Goal: Information Seeking & Learning: Learn about a topic

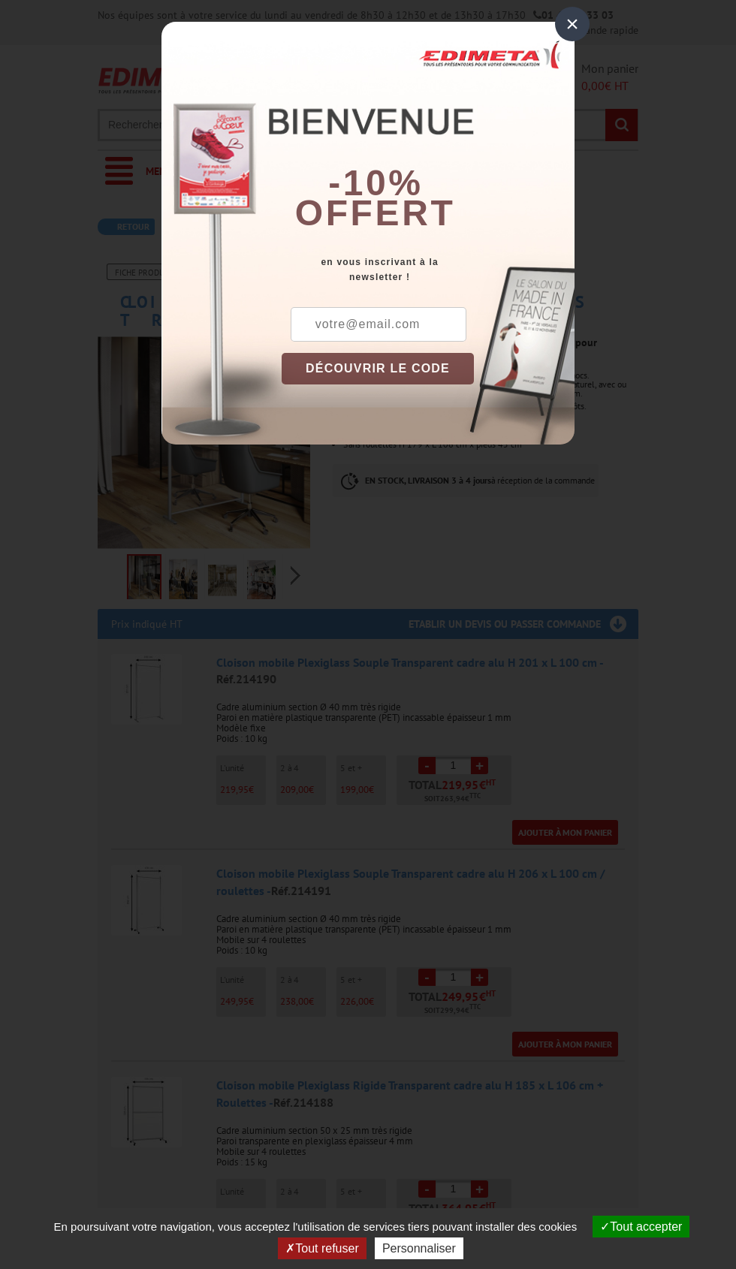
click at [572, 24] on div "×" at bounding box center [572, 24] width 35 height 35
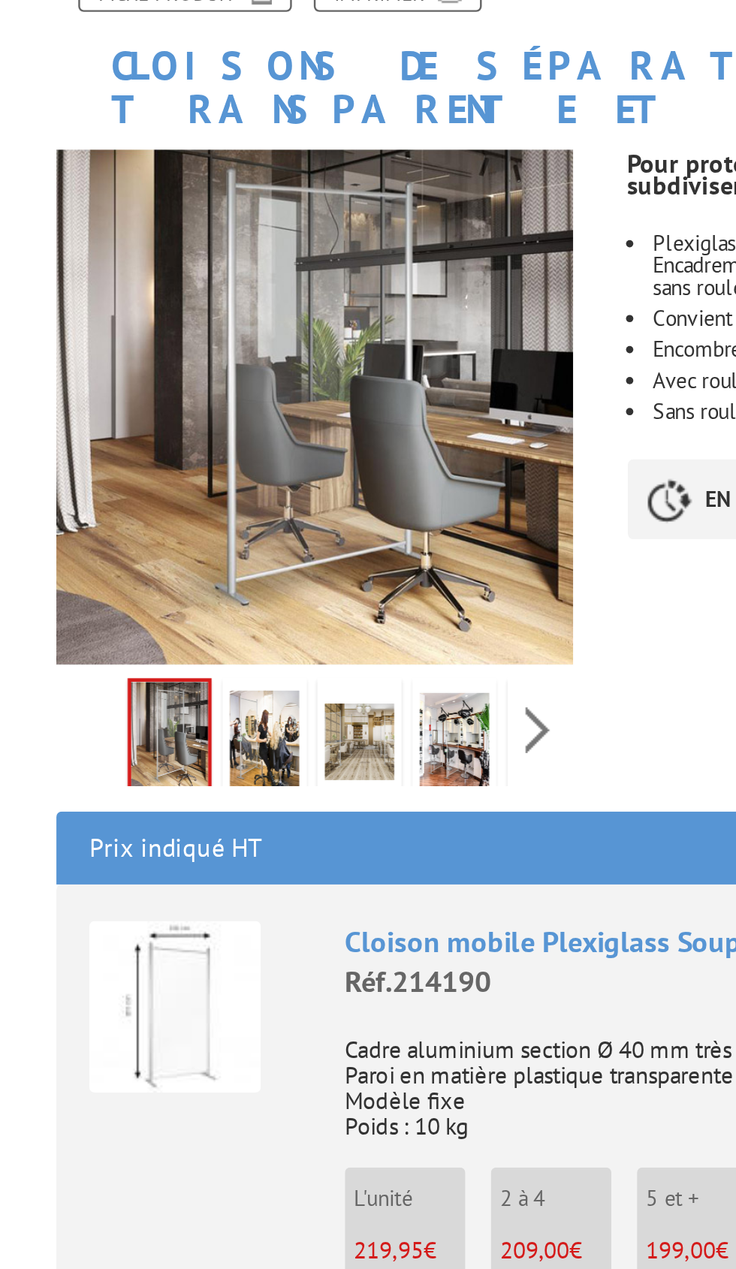
click at [372, 560] on div "Fiche produit Imprimer Cloisons de séparation Plexiglass transparente et mobile…" at bounding box center [367, 1082] width 563 height 1636
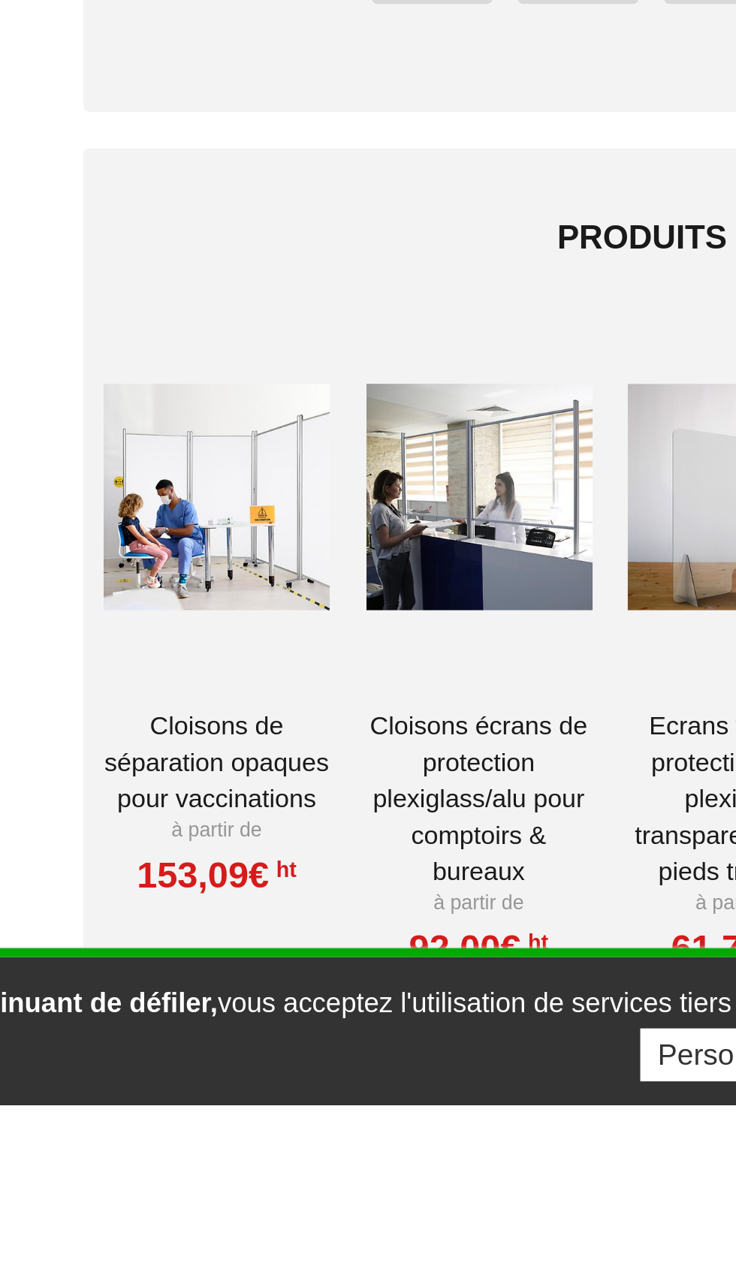
scroll to position [628, 0]
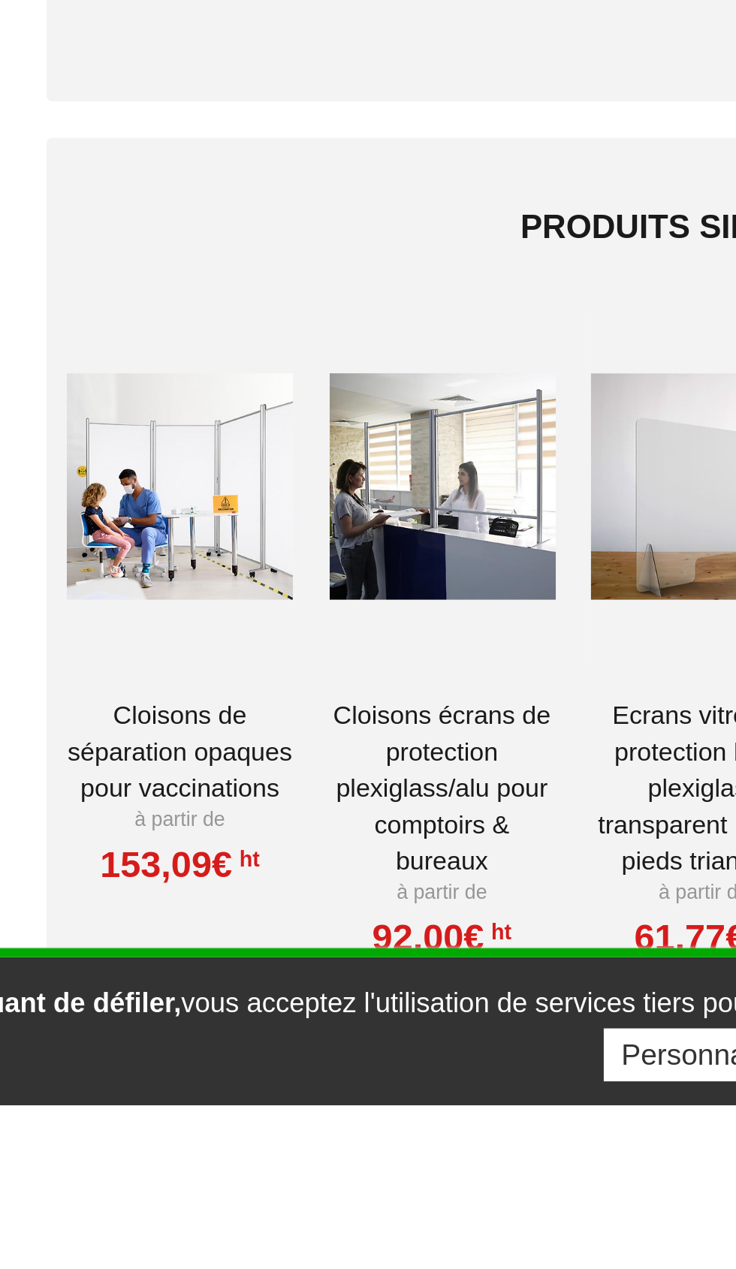
click at [267, 1105] on link "Cloisons Écrans de protection Plexiglass/Alu pour comptoirs & Bureaux" at bounding box center [260, 1138] width 93 height 75
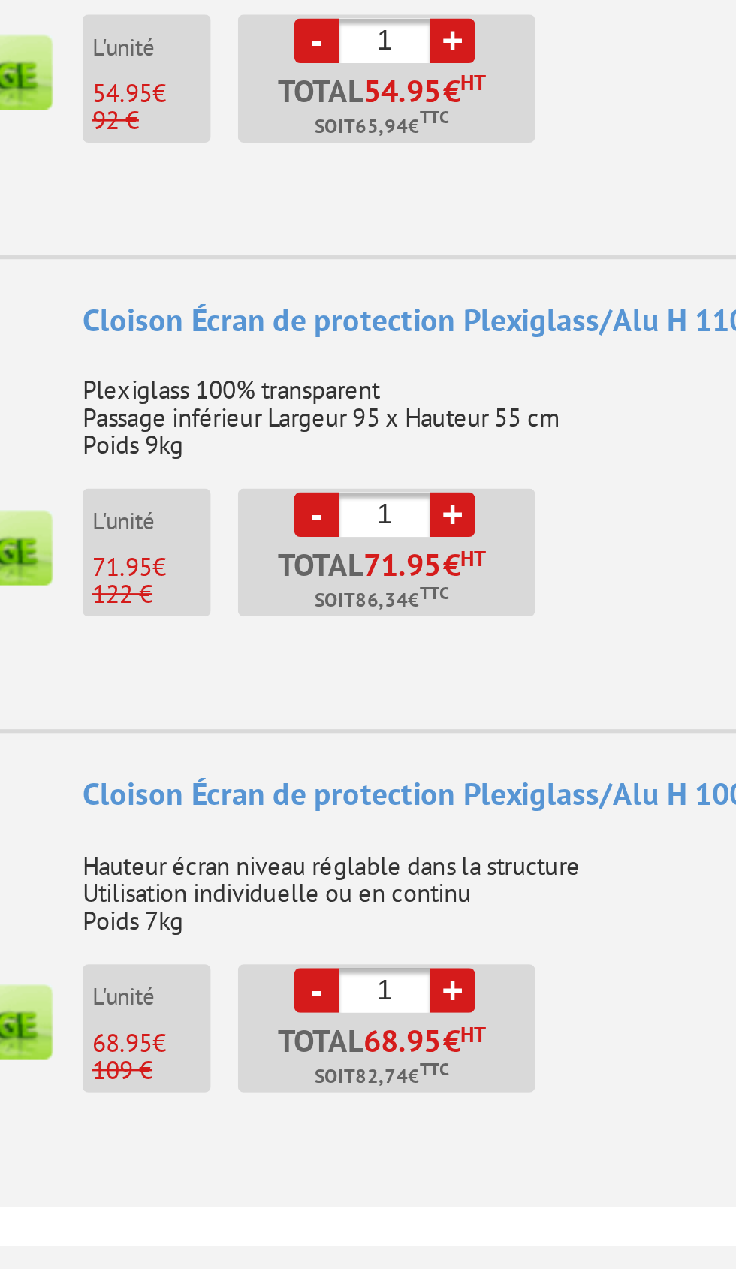
scroll to position [10, 0]
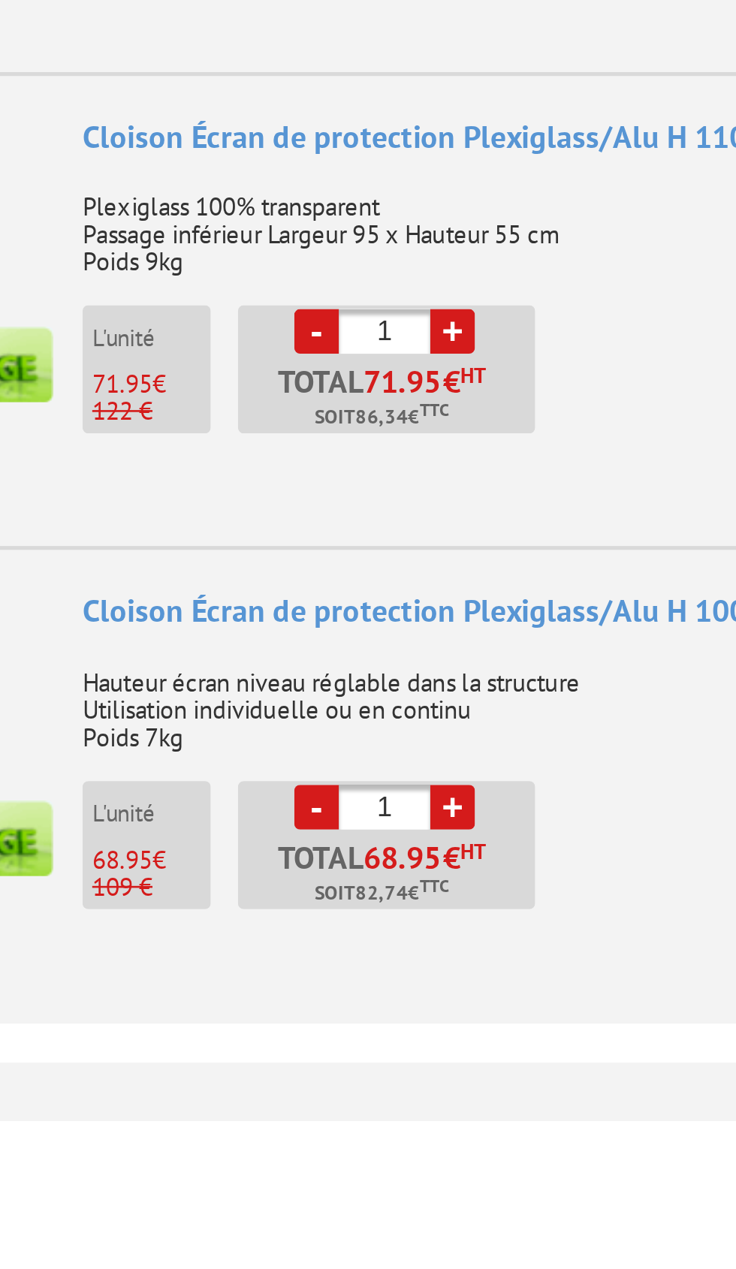
click at [435, 1136] on div "Cloison Écran de protection Plexiglass/Alu H 100 x L 80 cm - Réf.490741 Hauteur…" at bounding box center [420, 1145] width 409 height 164
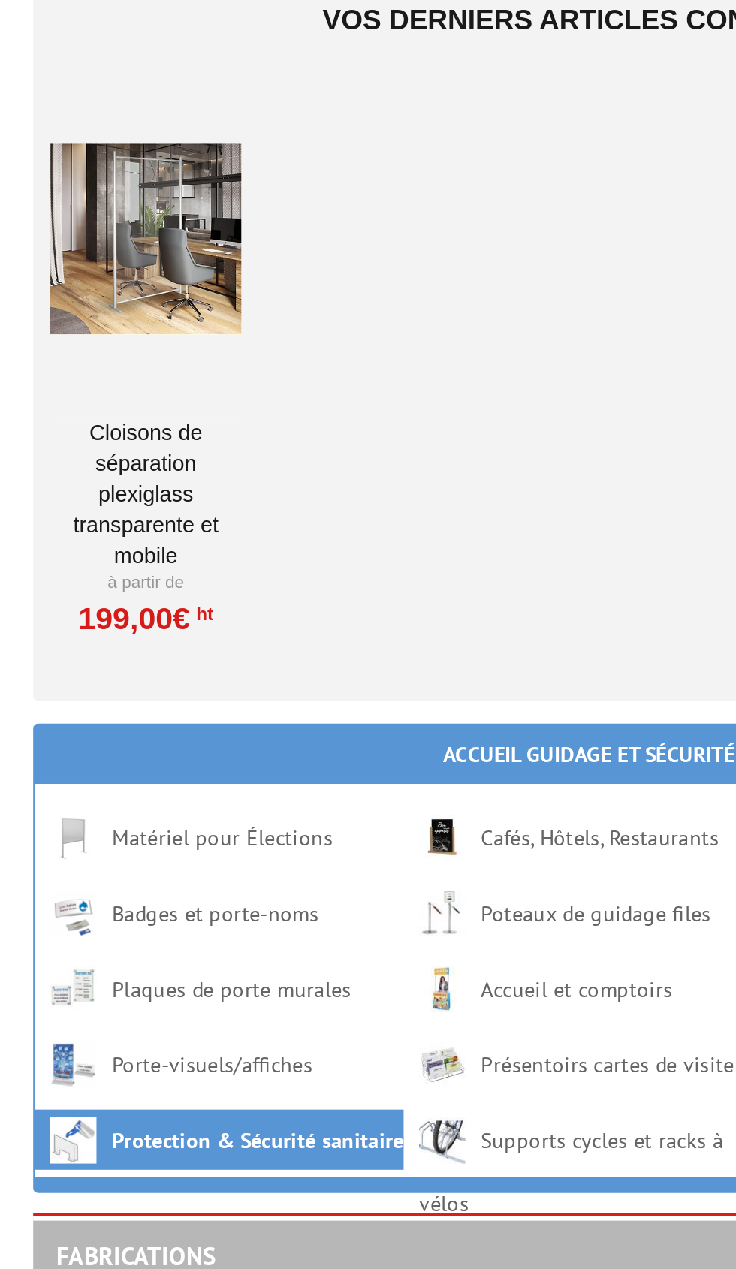
scroll to position [1384, 0]
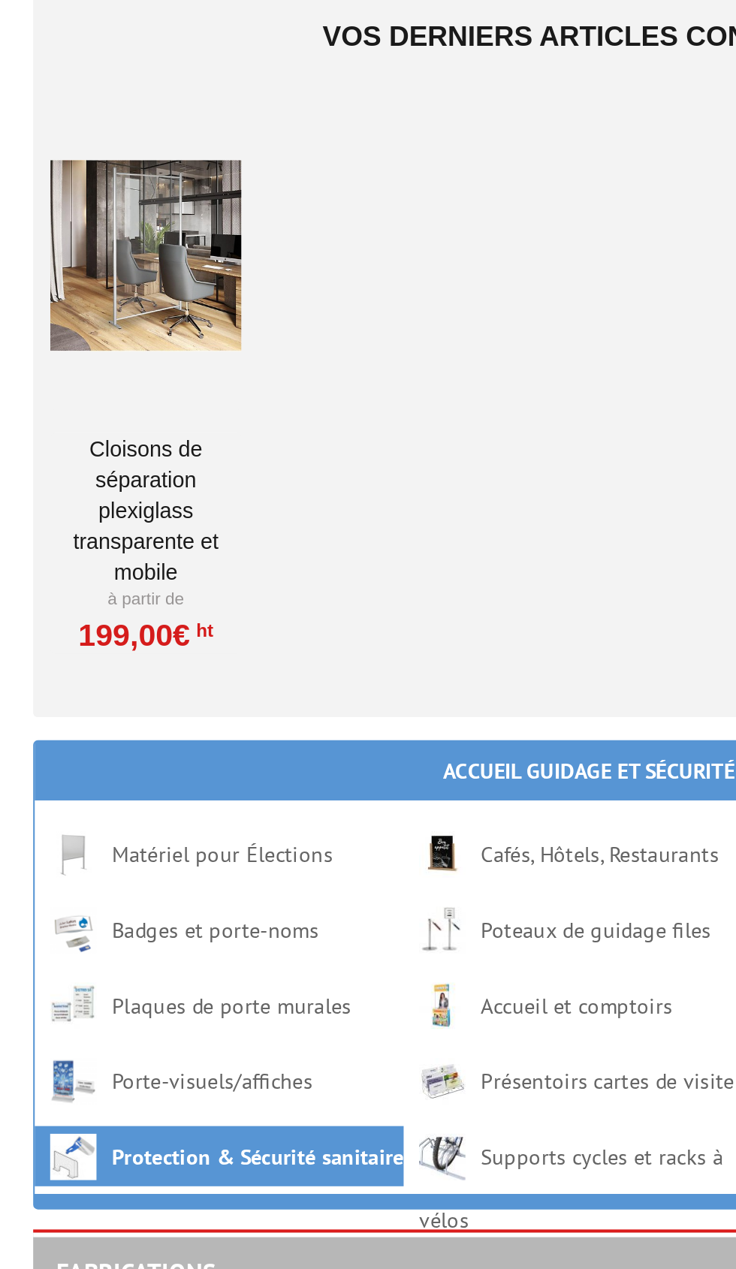
click at [157, 508] on link "Cloisons de séparation Plexiglass transparente et mobile" at bounding box center [152, 539] width 93 height 75
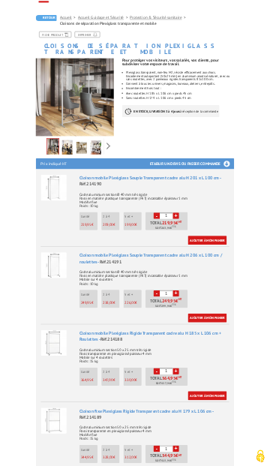
scroll to position [167, 0]
